Goal: Task Accomplishment & Management: Complete application form

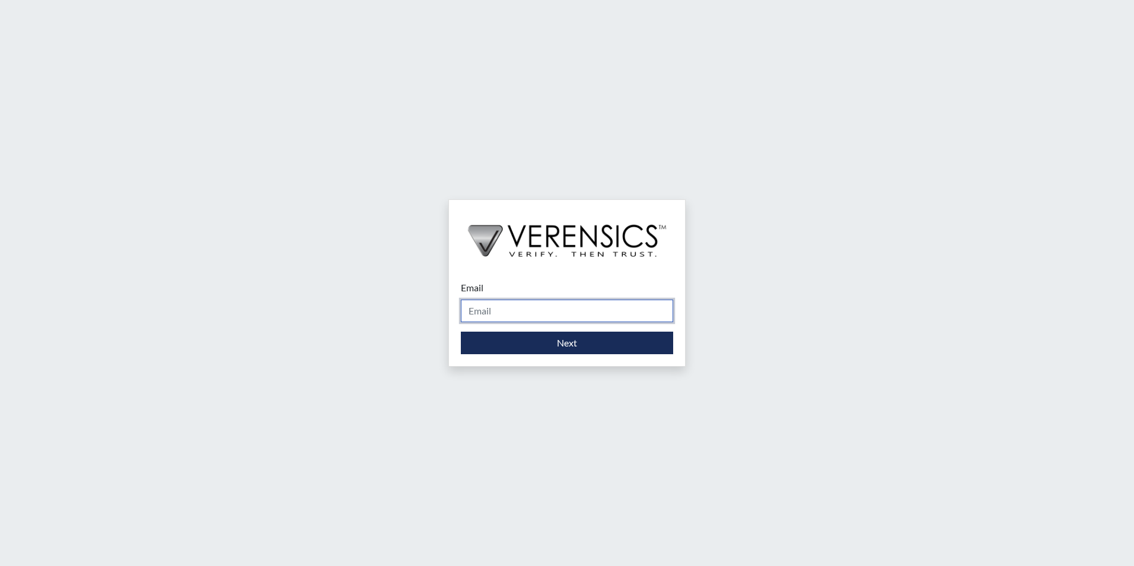
click at [514, 310] on input "Email" at bounding box center [567, 311] width 212 height 23
type input "[PERSON_NAME][EMAIL_ADDRESS][PERSON_NAME][DOMAIN_NAME]"
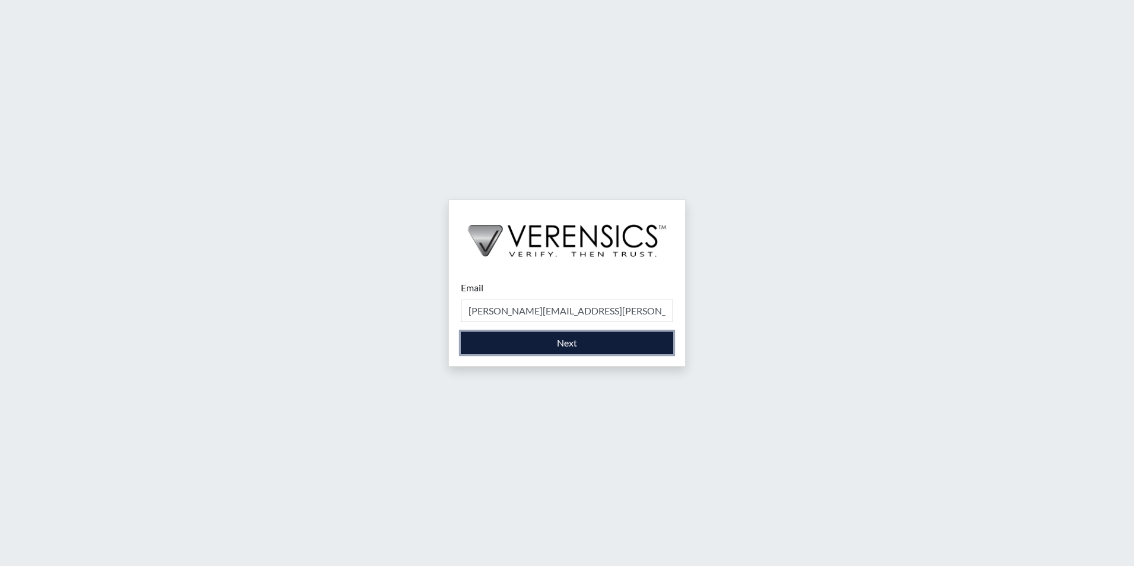
click at [518, 349] on button "Next" at bounding box center [567, 343] width 212 height 23
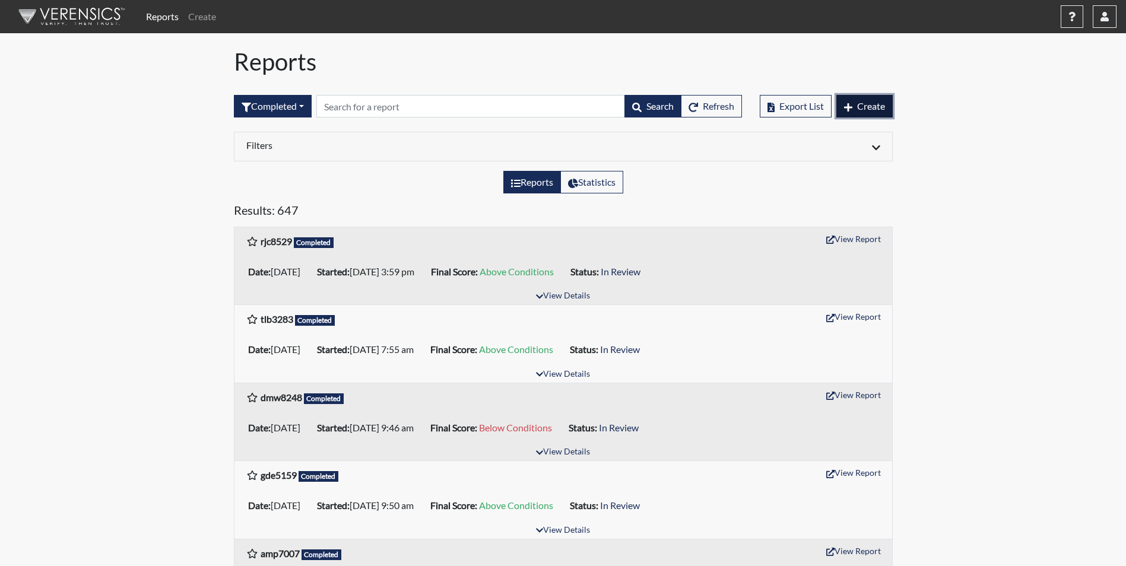
click at [849, 109] on icon "button" at bounding box center [848, 107] width 8 height 9
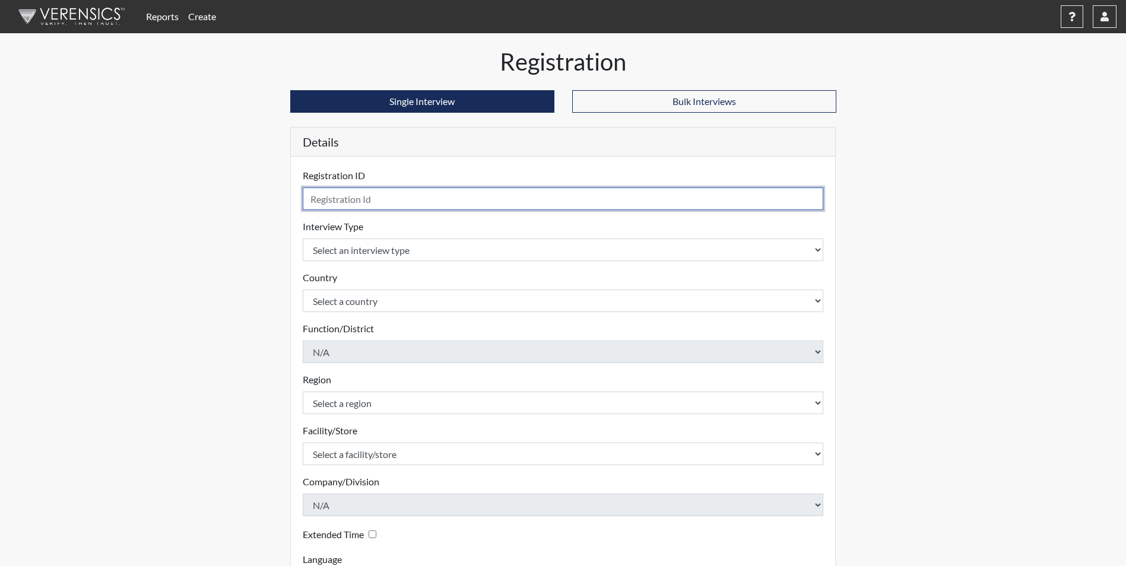
click at [362, 198] on input "text" at bounding box center [563, 198] width 521 height 23
click at [368, 193] on input "text" at bounding box center [563, 198] width 521 height 23
type input "ysw8099"
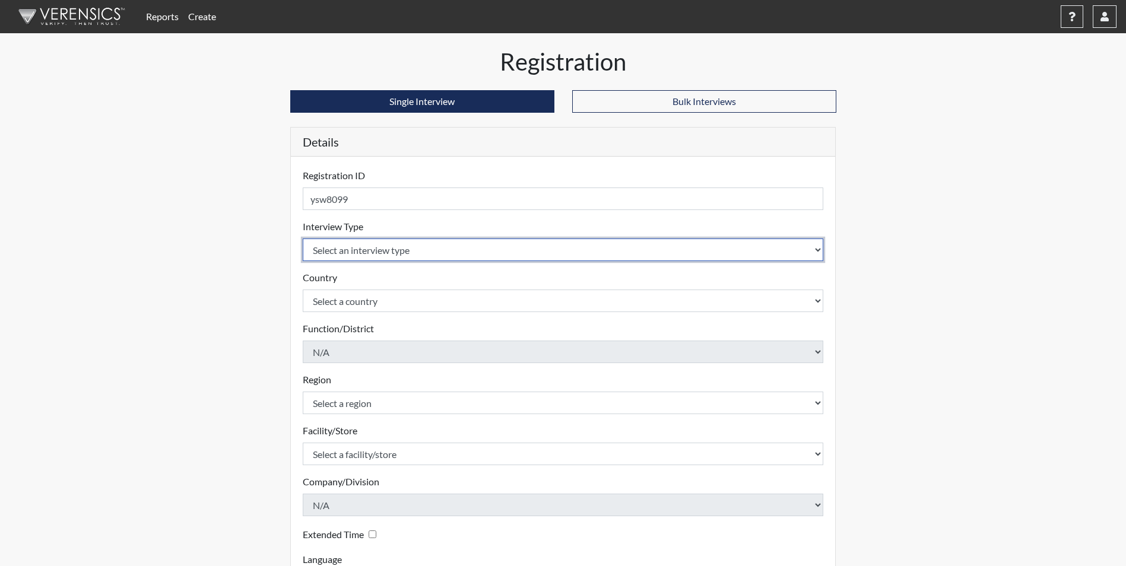
click at [373, 252] on select "Select an interview type Corrections Pre-Employment" at bounding box center [563, 250] width 521 height 23
select select "ff733e93-e1bf-11ea-9c9f-0eff0cf7eb8f"
click at [303, 239] on select "Select an interview type Corrections Pre-Employment" at bounding box center [563, 250] width 521 height 23
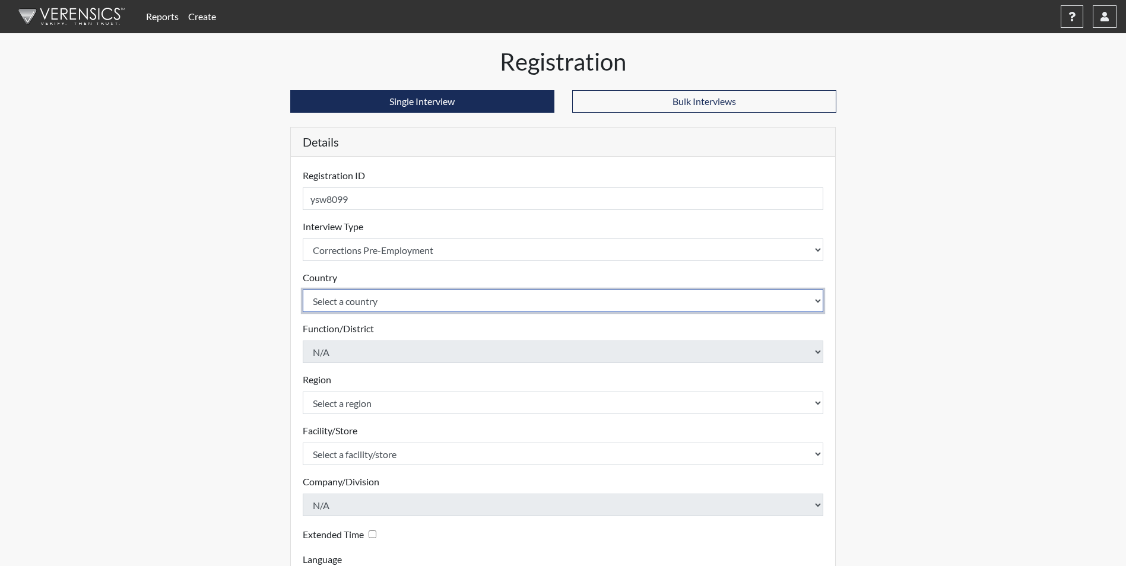
click at [374, 295] on select "Select a country [GEOGRAPHIC_DATA] [GEOGRAPHIC_DATA]" at bounding box center [563, 301] width 521 height 23
select select "united-states-of-[GEOGRAPHIC_DATA]"
click at [303, 290] on select "Select a country [GEOGRAPHIC_DATA] [GEOGRAPHIC_DATA]" at bounding box center [563, 301] width 521 height 23
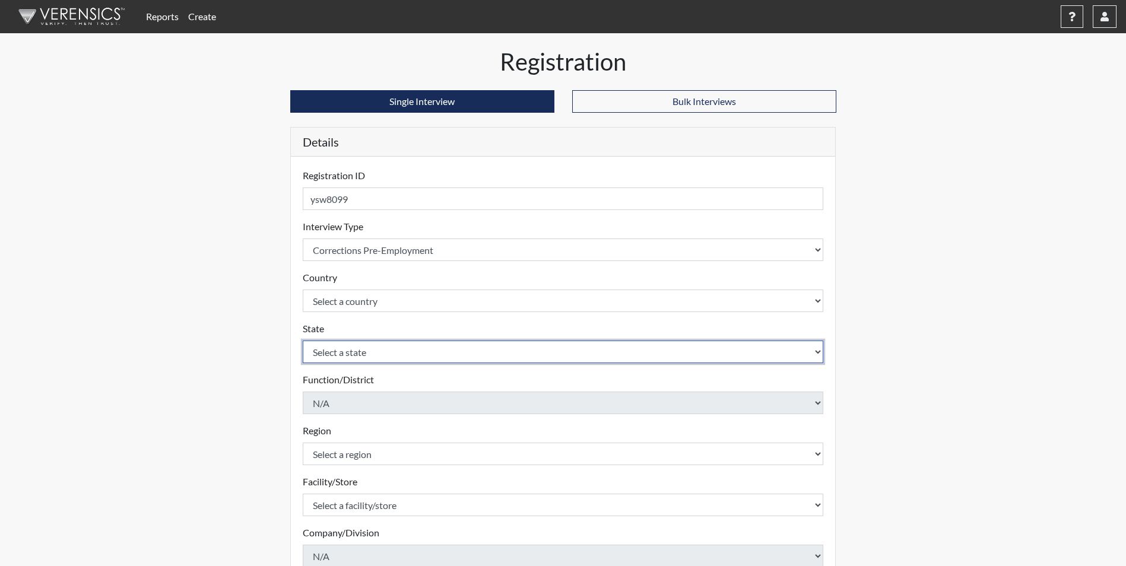
click at [332, 353] on select "Select a state [US_STATE] [US_STATE] [US_STATE] [US_STATE] [US_STATE] [US_STATE…" at bounding box center [563, 352] width 521 height 23
select select "GA"
click at [303, 341] on select "Select a state [US_STATE] [US_STATE] [US_STATE] [US_STATE] [US_STATE] [US_STATE…" at bounding box center [563, 352] width 521 height 23
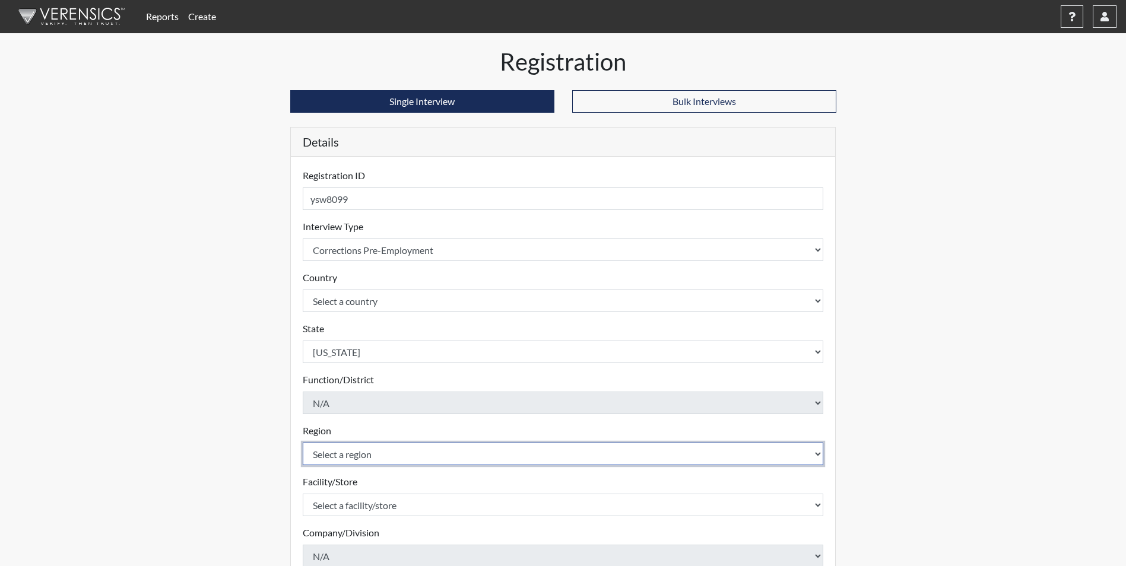
click at [361, 451] on select "Select a region [GEOGRAPHIC_DATA]" at bounding box center [563, 454] width 521 height 23
select select "51976826-f18e-4b67-8d3b-b0a0fa2f97ff"
click at [303, 443] on select "Select a region [GEOGRAPHIC_DATA]" at bounding box center [563, 454] width 521 height 23
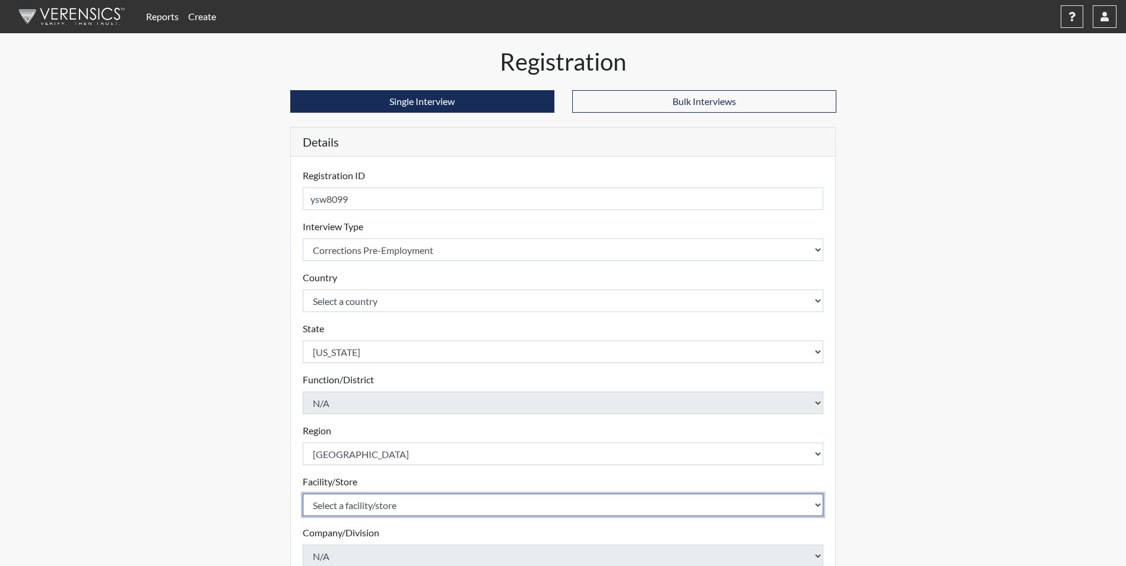
drag, startPoint x: 353, startPoint y: 508, endPoint x: 347, endPoint y: 514, distance: 8.0
click at [351, 511] on select "Select a facility/store [PERSON_NAME] [PERSON_NAME] PSATC" at bounding box center [563, 505] width 521 height 23
select select "2bf4b575-5263-4093-9a0c-a4d6e4f1d94a"
click at [303, 494] on select "Select a facility/store [PERSON_NAME] [PERSON_NAME] PSATC" at bounding box center [563, 505] width 521 height 23
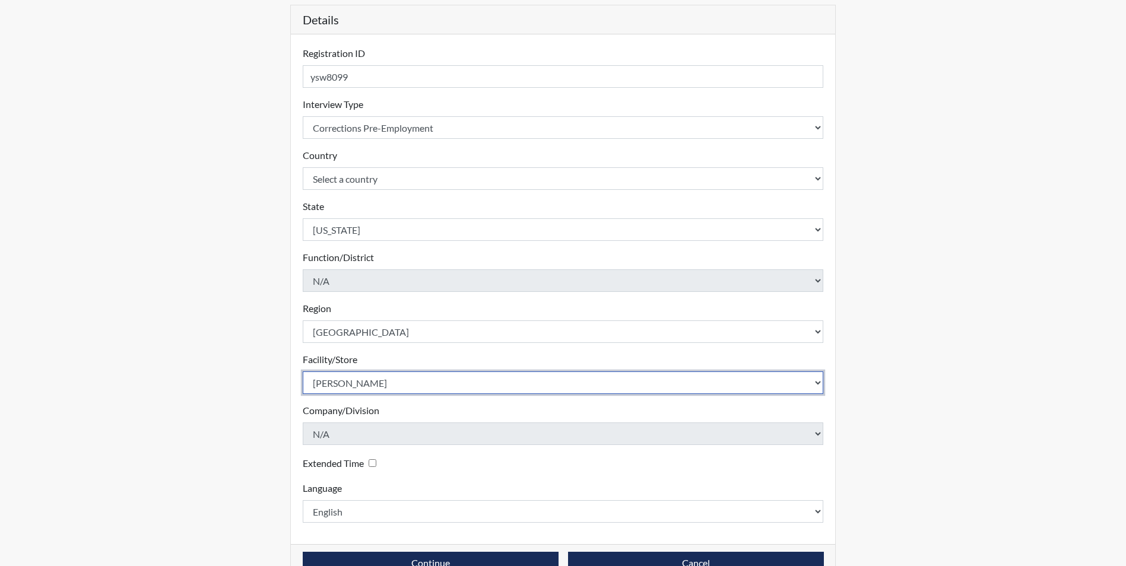
scroll to position [152, 0]
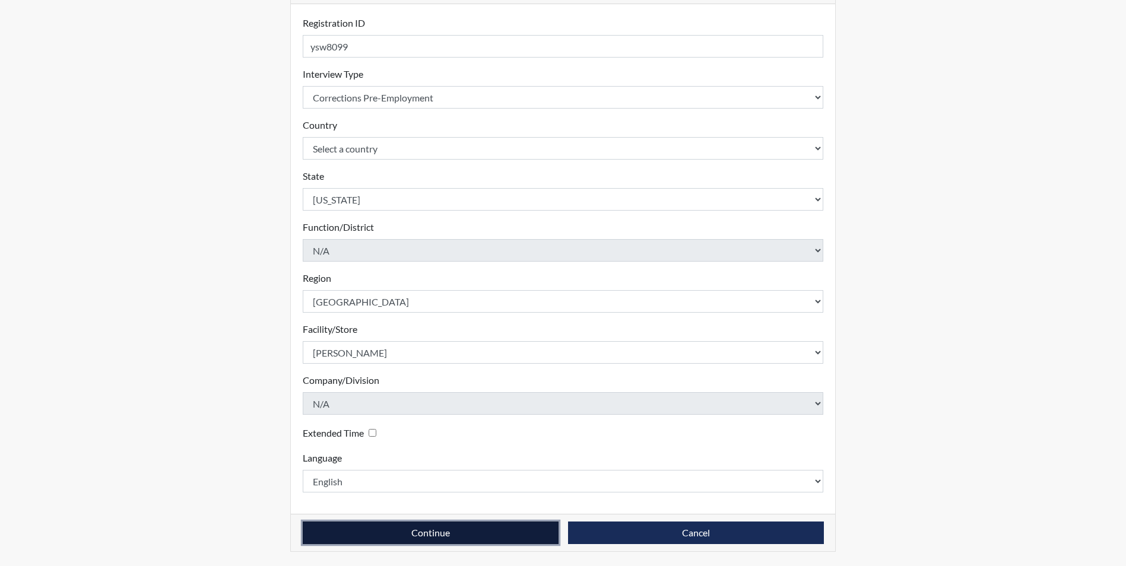
click at [420, 538] on button "Continue" at bounding box center [431, 533] width 256 height 23
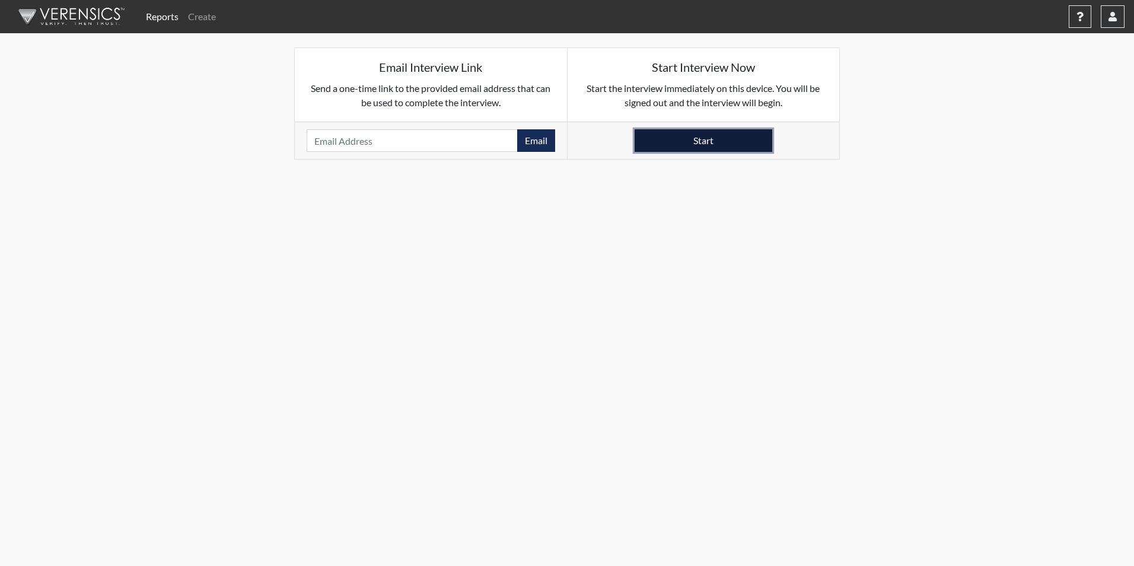
click at [667, 138] on button "Start" at bounding box center [704, 140] width 138 height 23
